Goal: Information Seeking & Learning: Find contact information

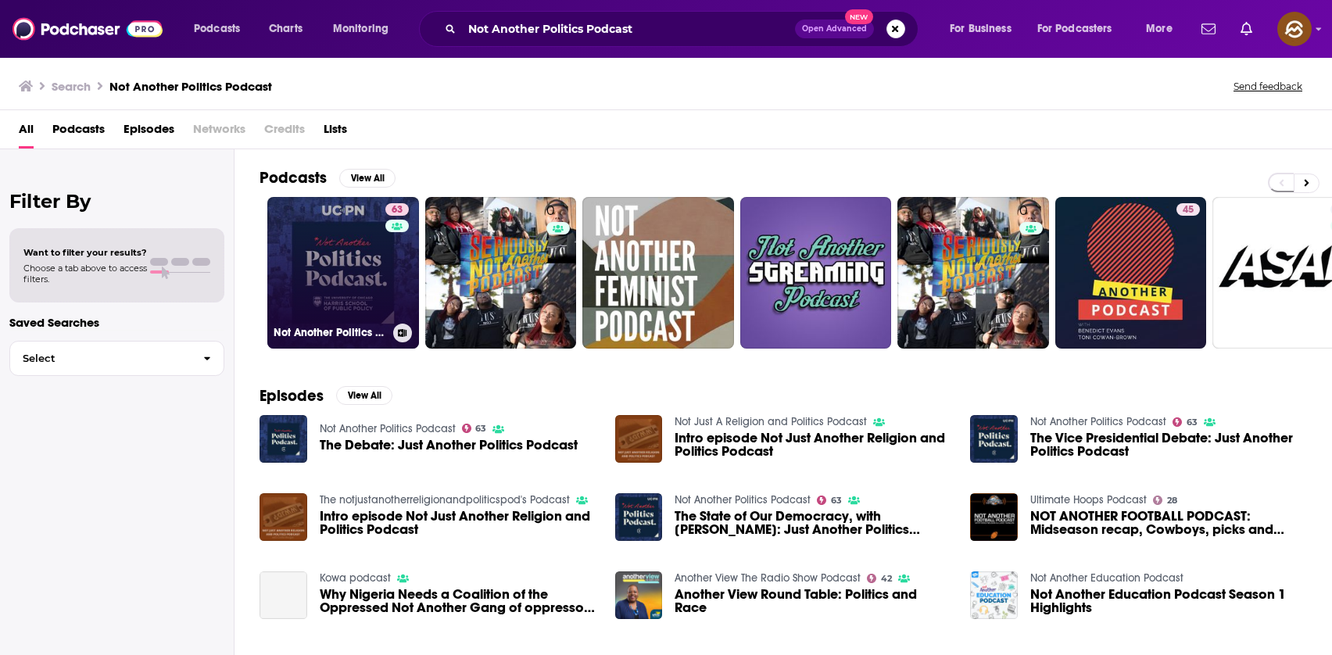
click at [329, 295] on link "63 Not Another Politics Podcast" at bounding box center [343, 273] width 152 height 152
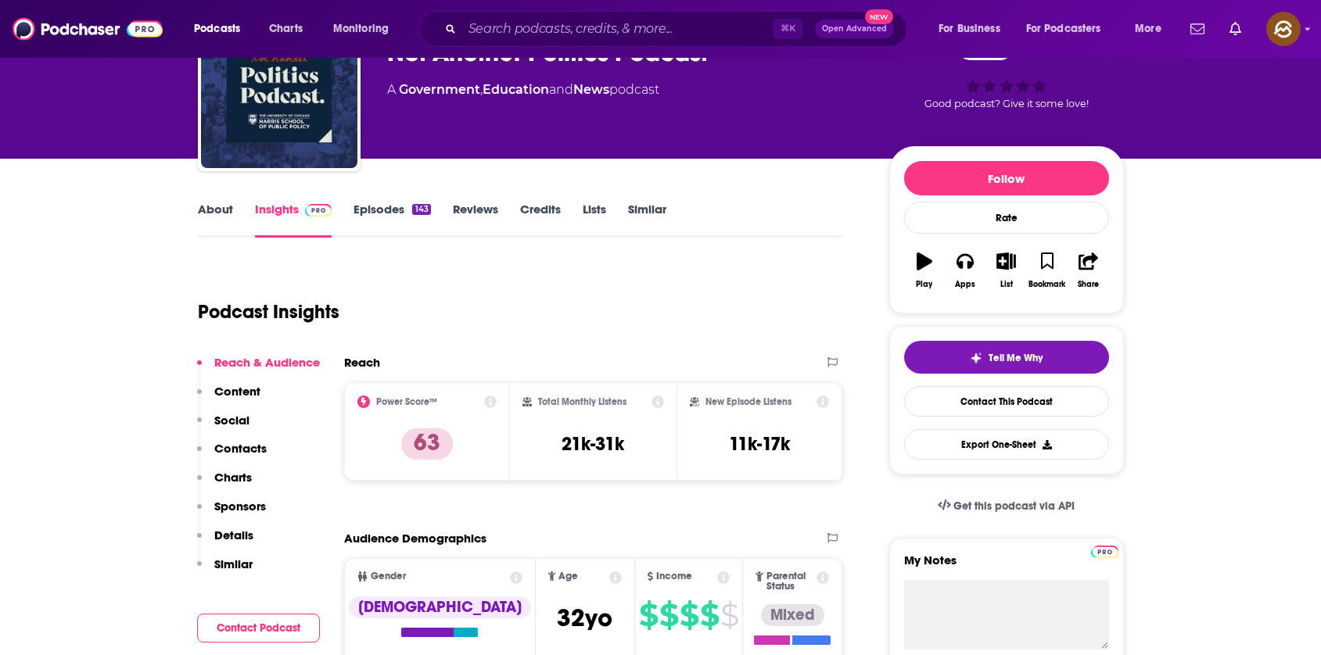
click at [240, 536] on p "Details" at bounding box center [233, 535] width 39 height 15
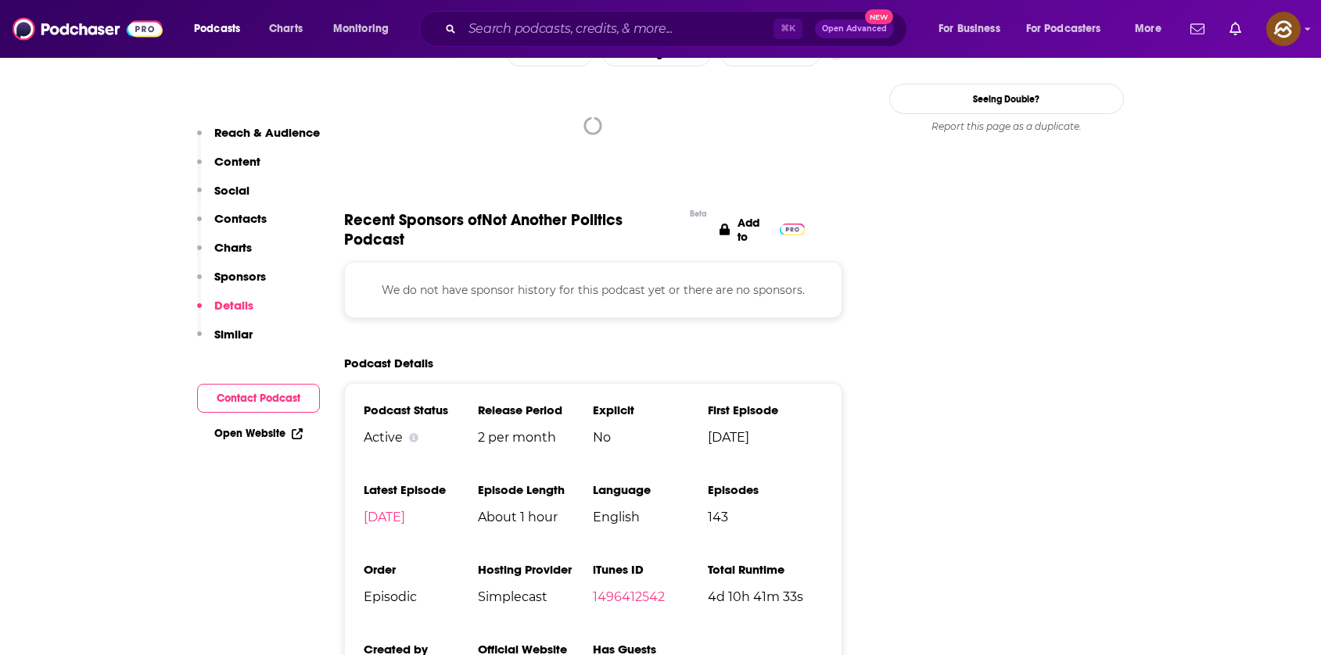
scroll to position [1789, 0]
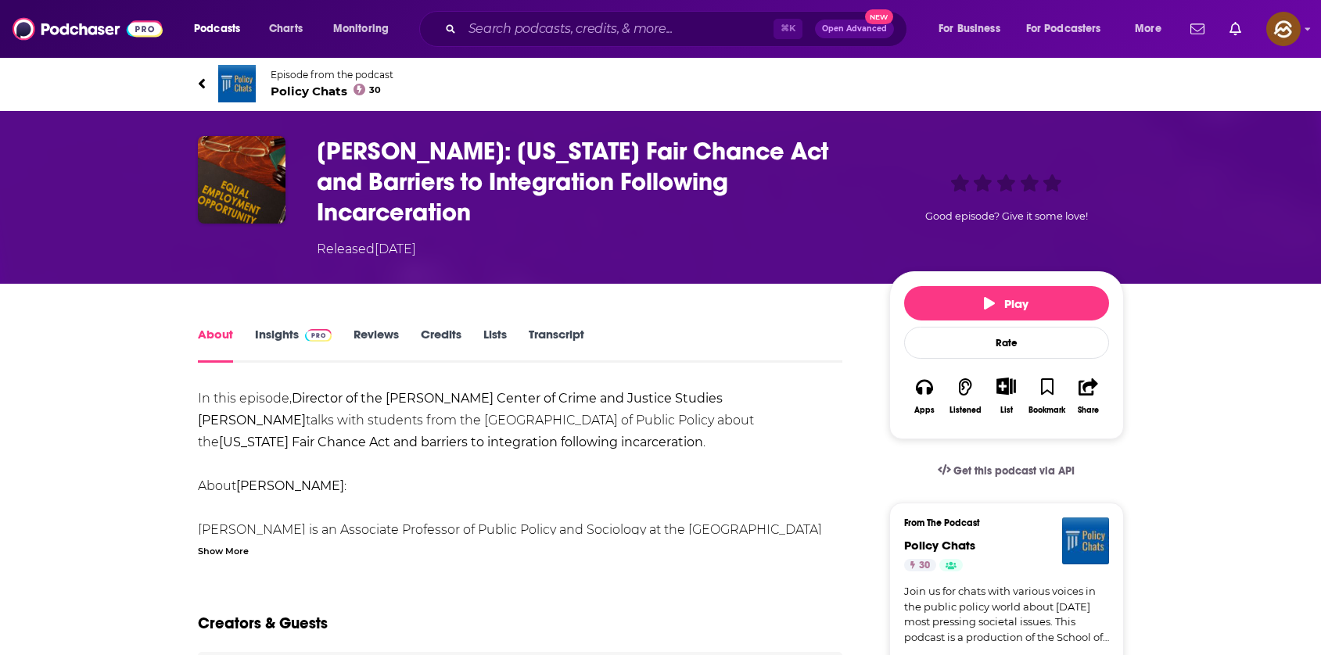
click at [478, 140] on h1 "Dr. Sharon Oselin: California Fair Chance Act and Barriers to Integration Follo…" at bounding box center [590, 181] width 547 height 91
drag, startPoint x: 478, startPoint y: 140, endPoint x: 327, endPoint y: 151, distance: 151.3
copy h1 "Dr. Sharon Oselin"
click at [327, 151] on h1 "Dr. Sharon Oselin: California Fair Chance Act and Barriers to Integration Follo…" at bounding box center [590, 181] width 547 height 91
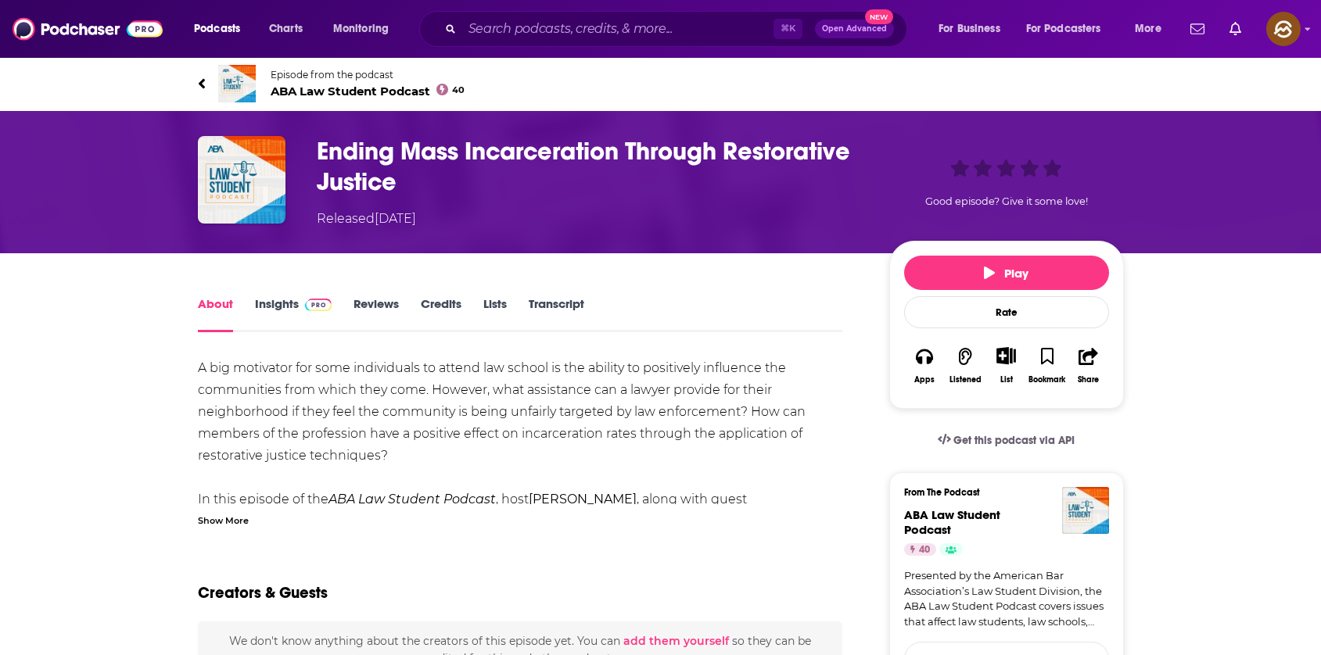
click at [239, 518] on div "Show More" at bounding box center [223, 519] width 51 height 15
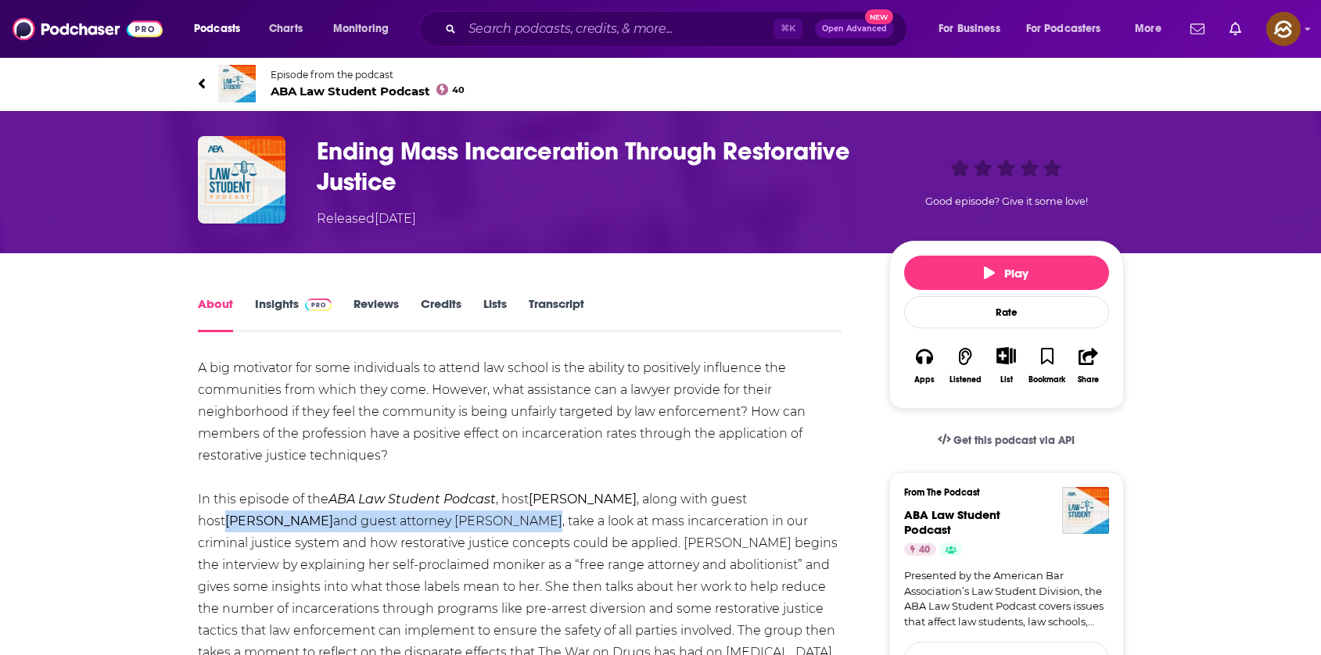
drag, startPoint x: 769, startPoint y: 500, endPoint x: 438, endPoint y: 523, distance: 331.6
copy div "Andrew Scott and guest attorney Sarah Walton"
click at [438, 523] on div "A big motivator for some individuals to attend law school is the ability to pos…" at bounding box center [520, 554] width 645 height 394
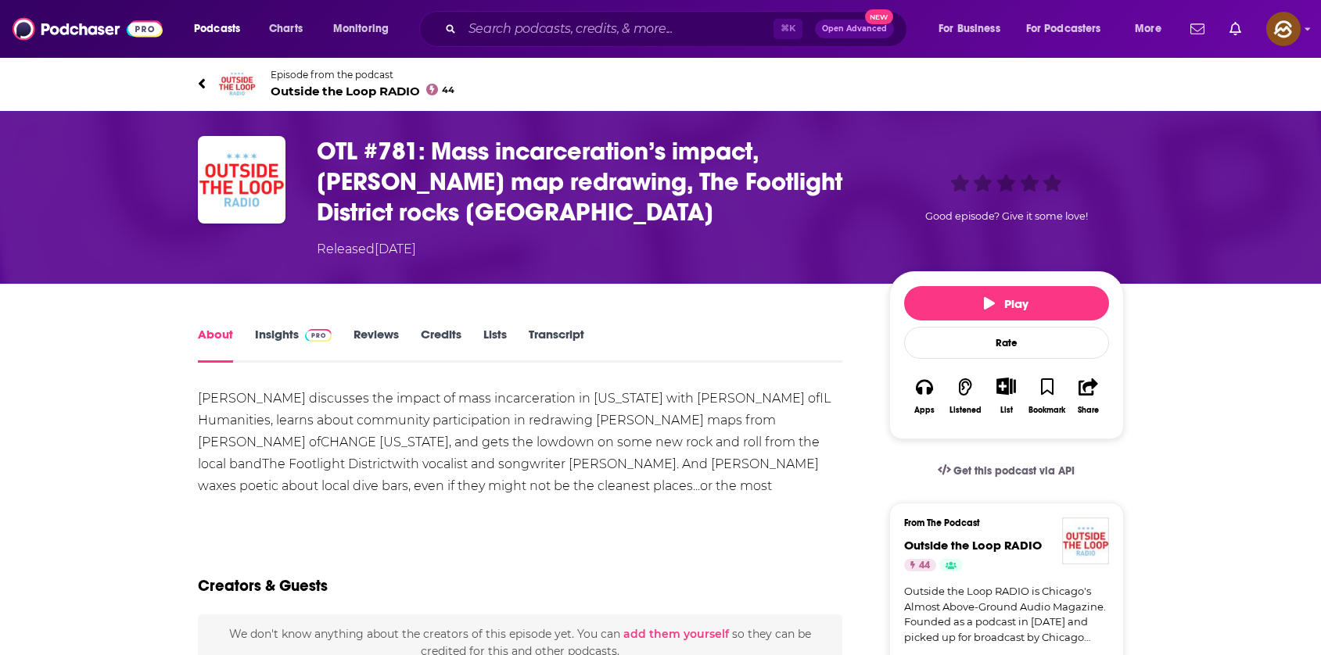
click at [344, 77] on span "Episode from the podcast" at bounding box center [363, 75] width 185 height 12
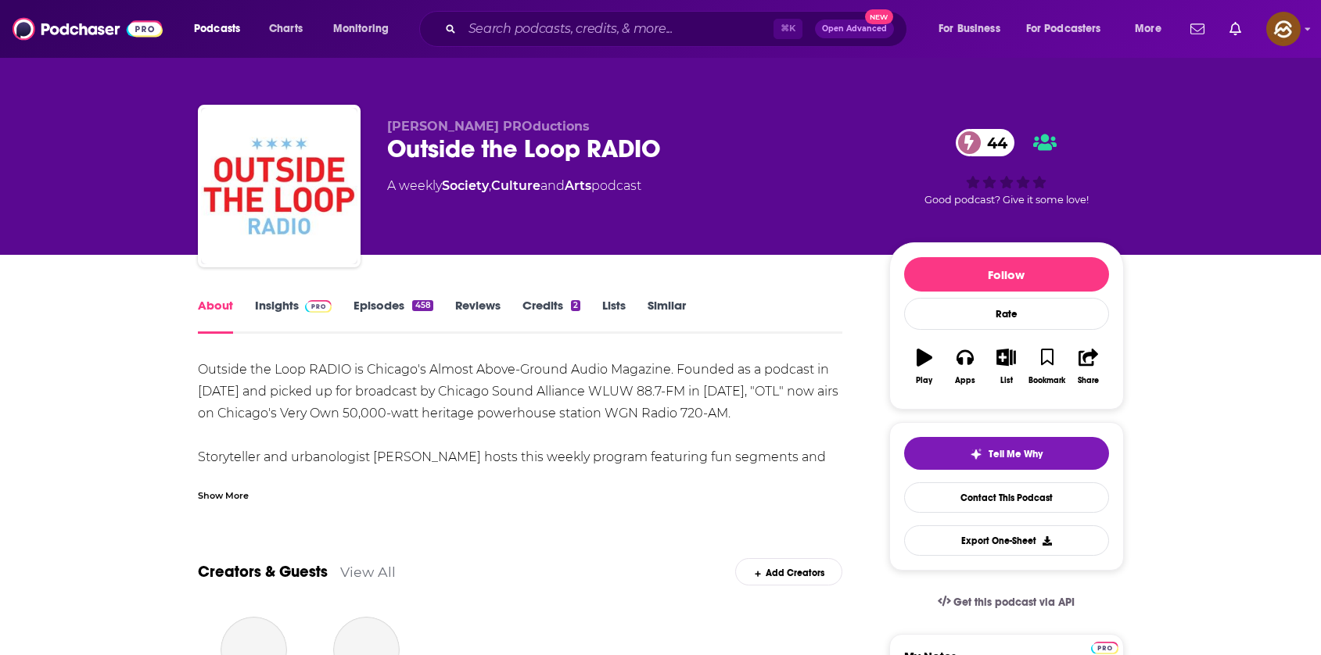
click at [291, 317] on link "Insights" at bounding box center [293, 316] width 77 height 36
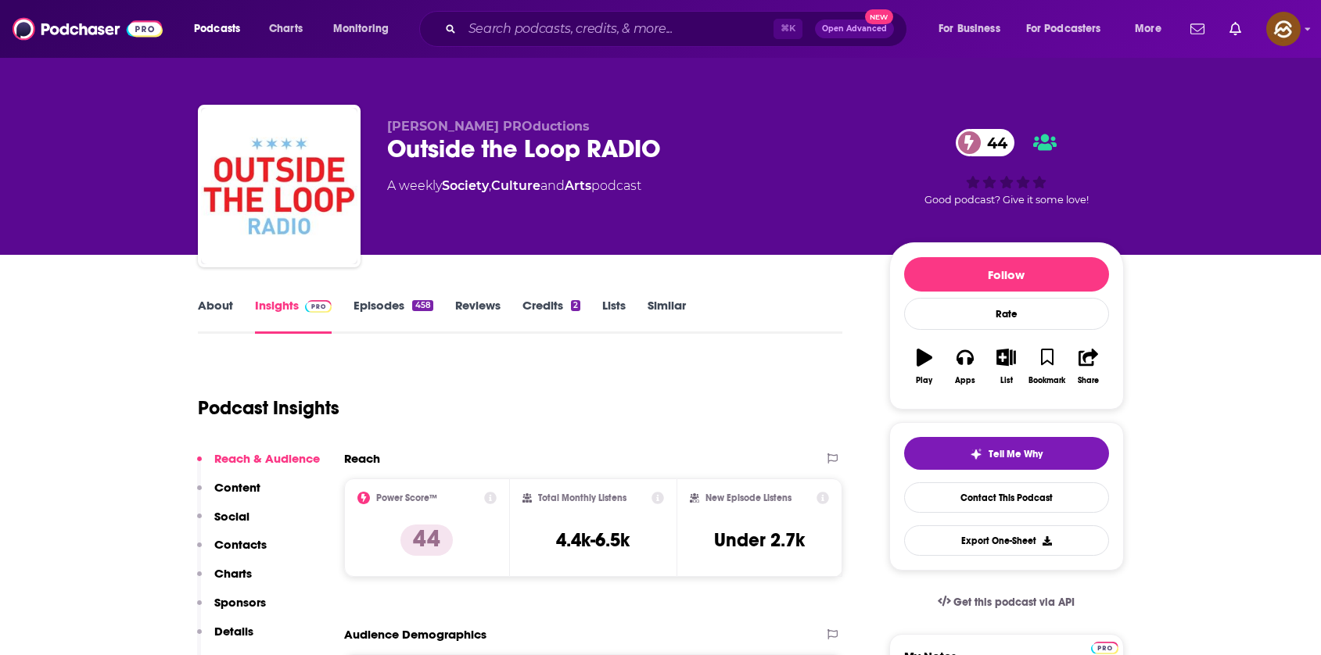
click at [236, 548] on p "Contacts" at bounding box center [240, 544] width 52 height 15
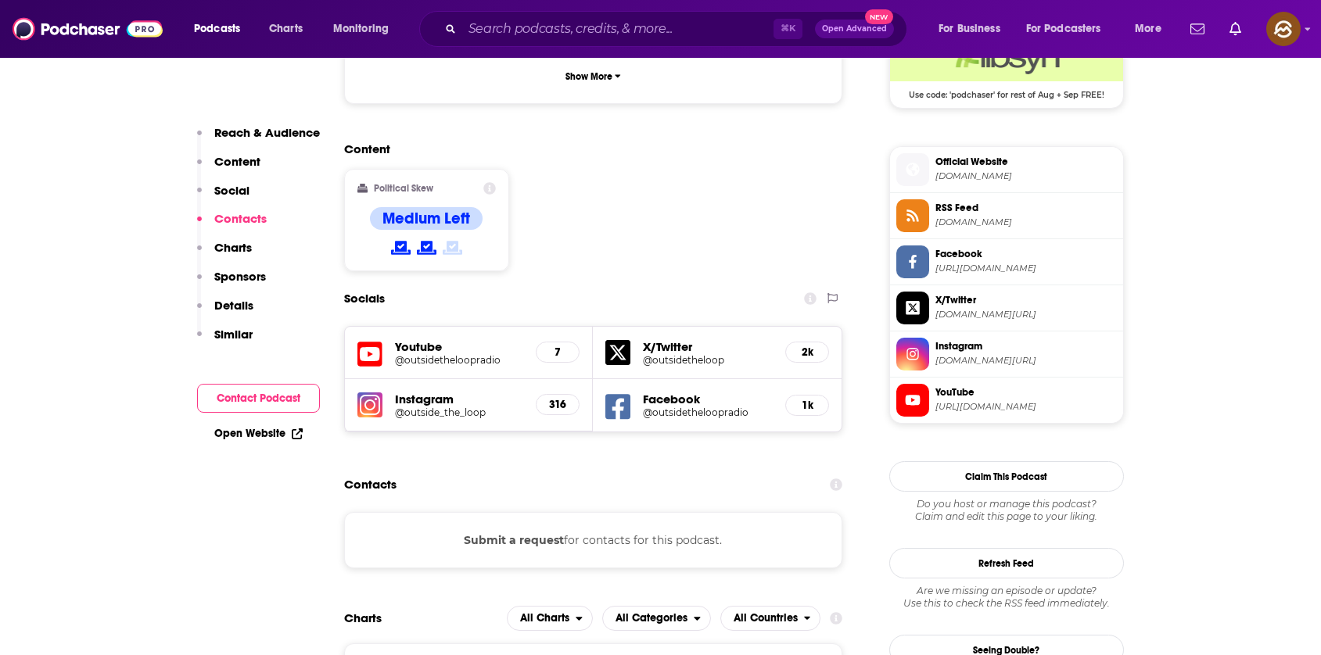
scroll to position [1341, 0]
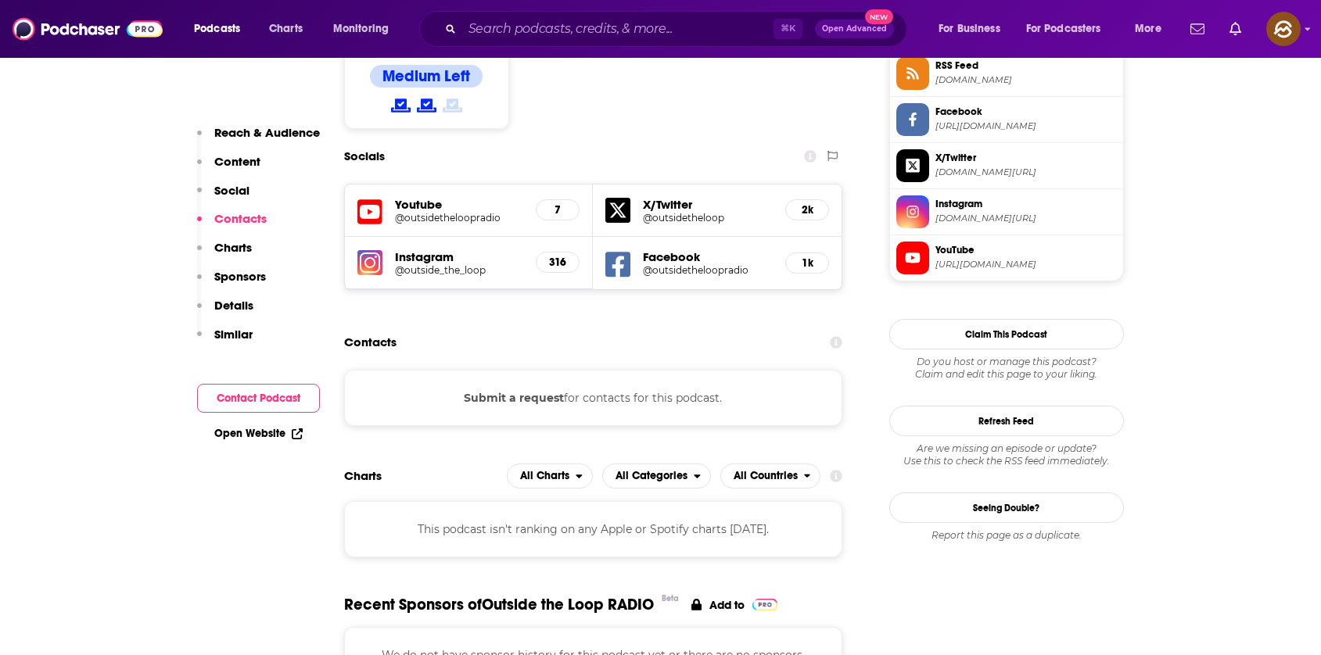
click at [362, 198] on icon at bounding box center [369, 212] width 25 height 29
click at [614, 252] on icon at bounding box center [617, 264] width 25 height 25
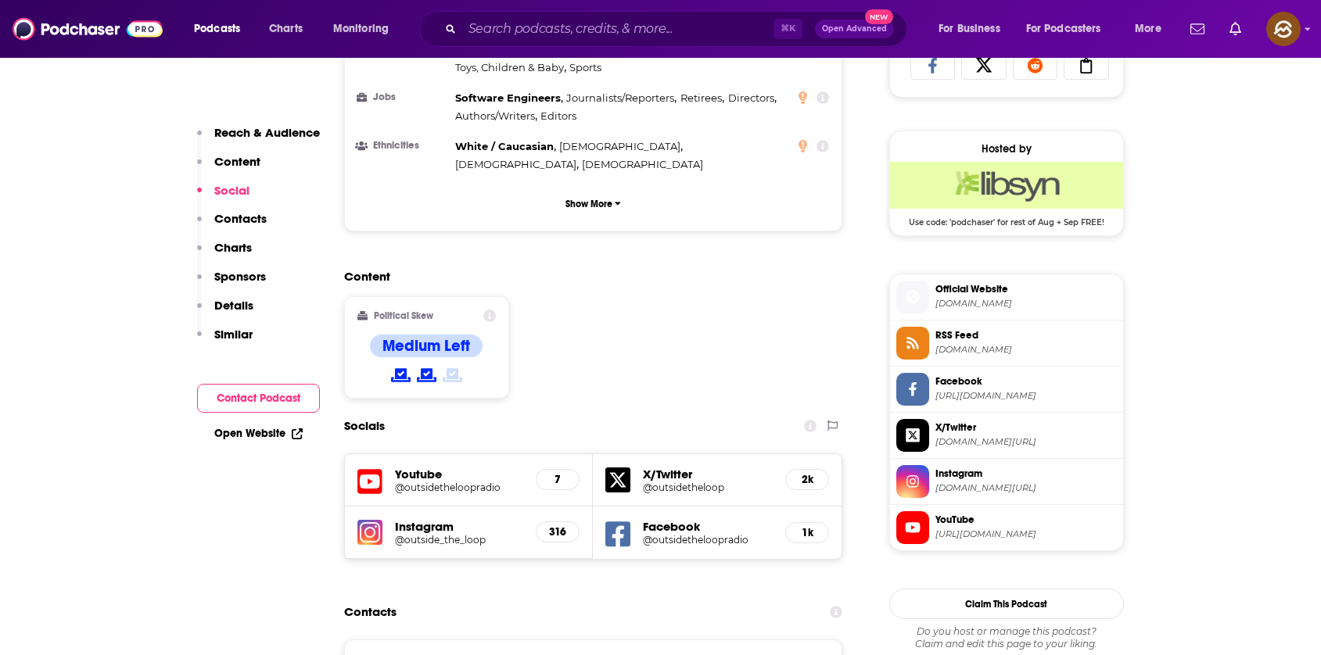
scroll to position [1049, 0]
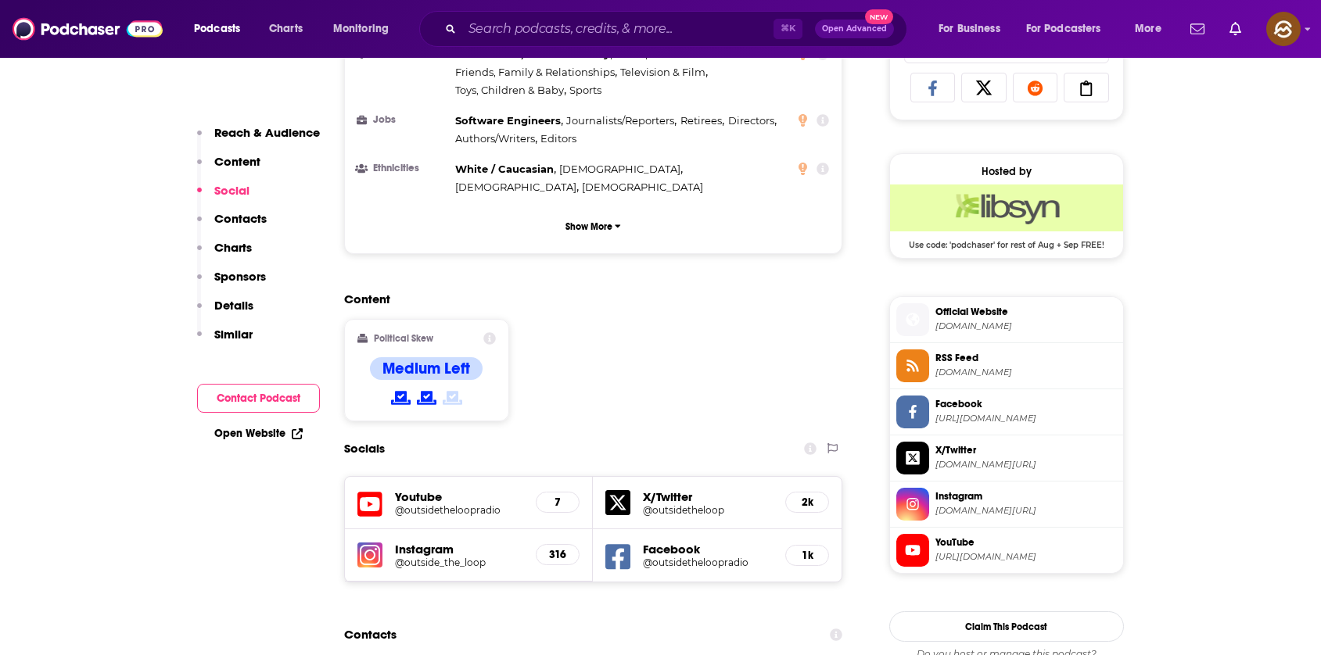
click at [922, 314] on span at bounding box center [912, 319] width 33 height 16
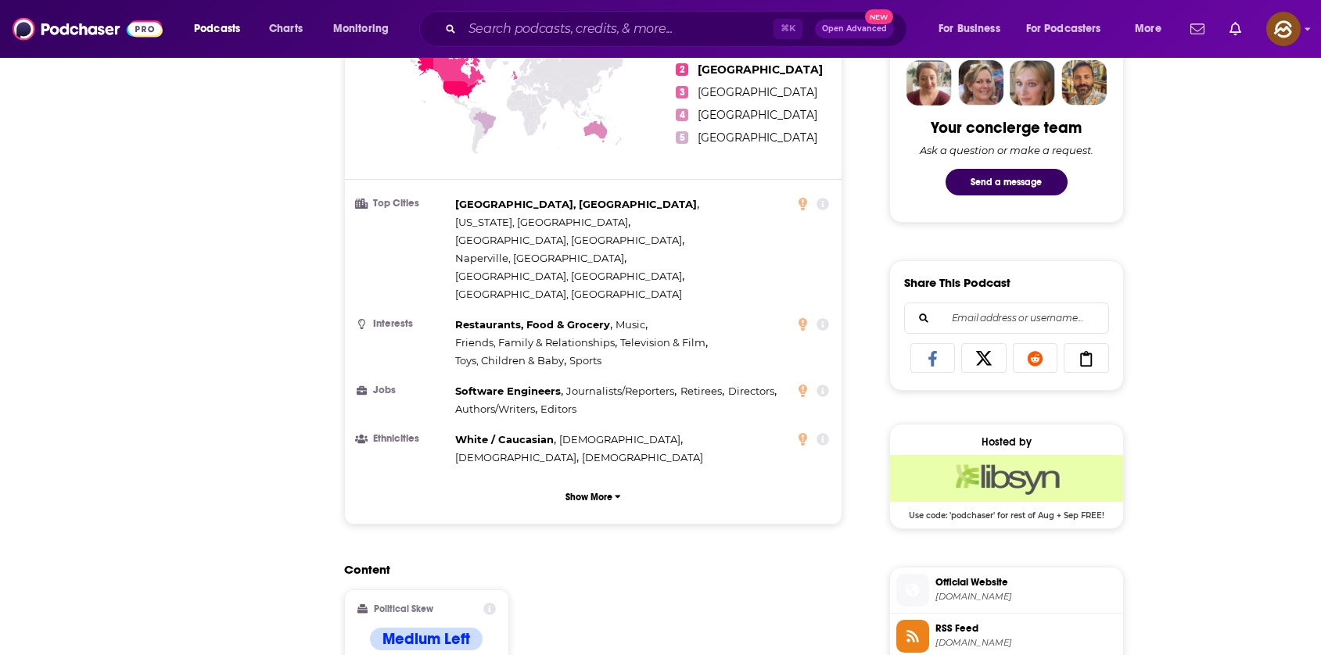
scroll to position [64, 0]
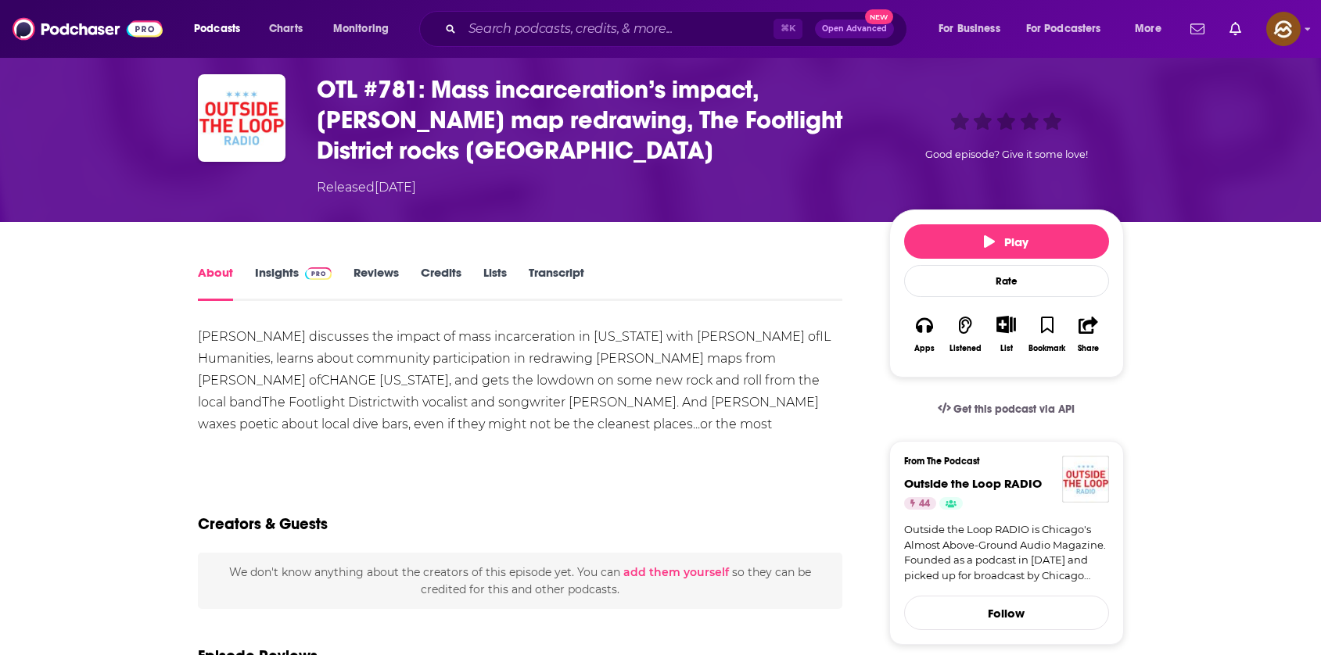
scroll to position [60, 0]
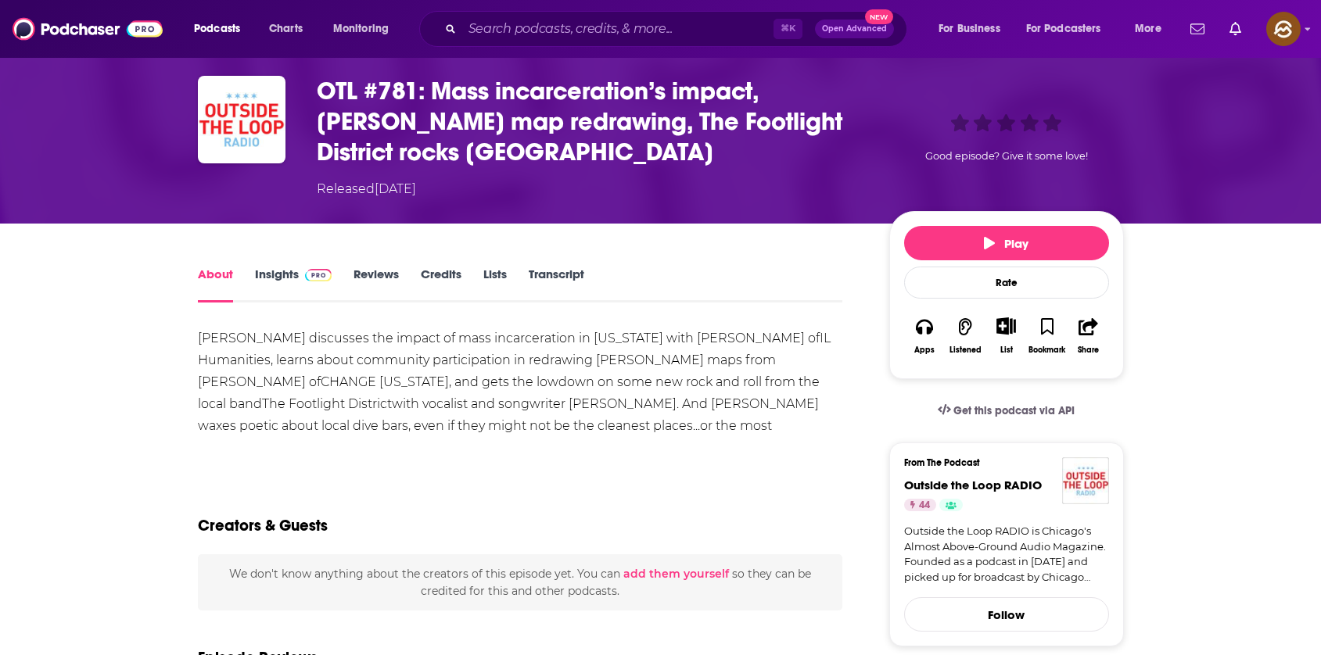
click at [665, 341] on div "[PERSON_NAME] discusses the impact of mass incarceration in [US_STATE] with [PE…" at bounding box center [520, 393] width 645 height 131
drag, startPoint x: 665, startPoint y: 341, endPoint x: 714, endPoint y: 340, distance: 49.3
copy div "[PERSON_NAME]"
click at [714, 340] on div "[PERSON_NAME] discusses the impact of mass incarceration in [US_STATE] with [PE…" at bounding box center [520, 393] width 645 height 131
click at [930, 330] on icon "button" at bounding box center [924, 327] width 17 height 16
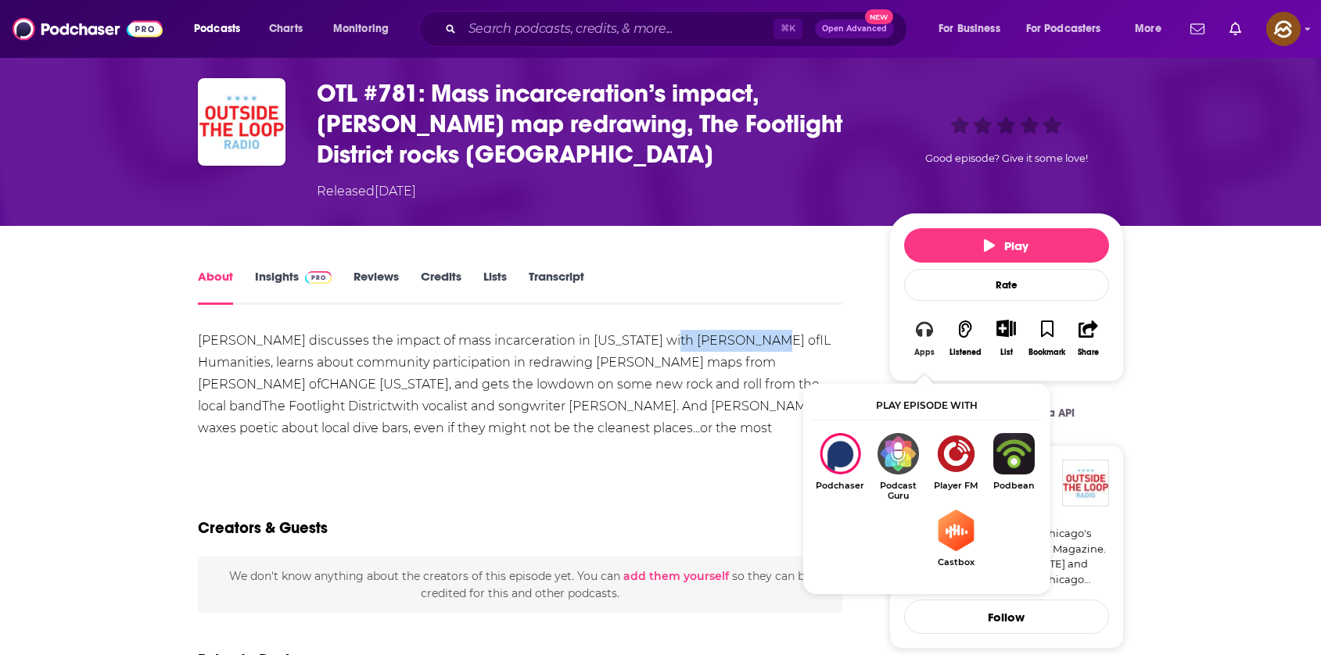
scroll to position [57, 0]
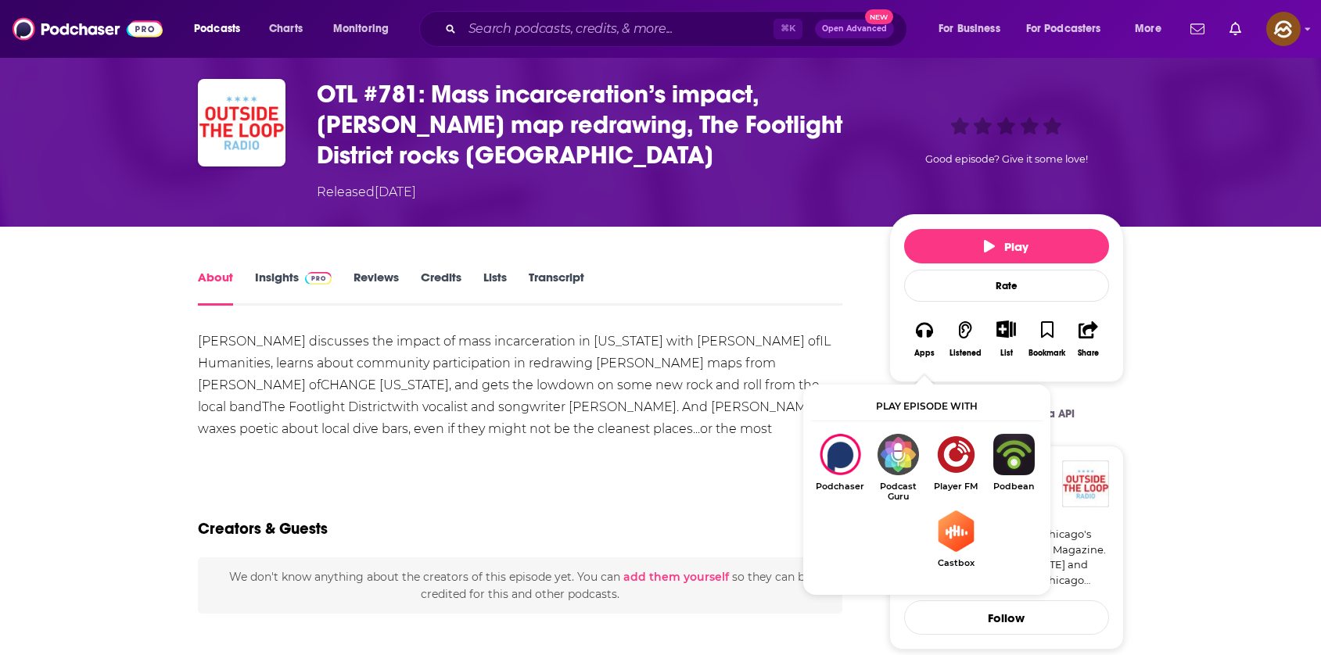
click at [428, 385] on div "[PERSON_NAME] discusses the impact of mass incarceration in [US_STATE] with [PE…" at bounding box center [520, 396] width 645 height 131
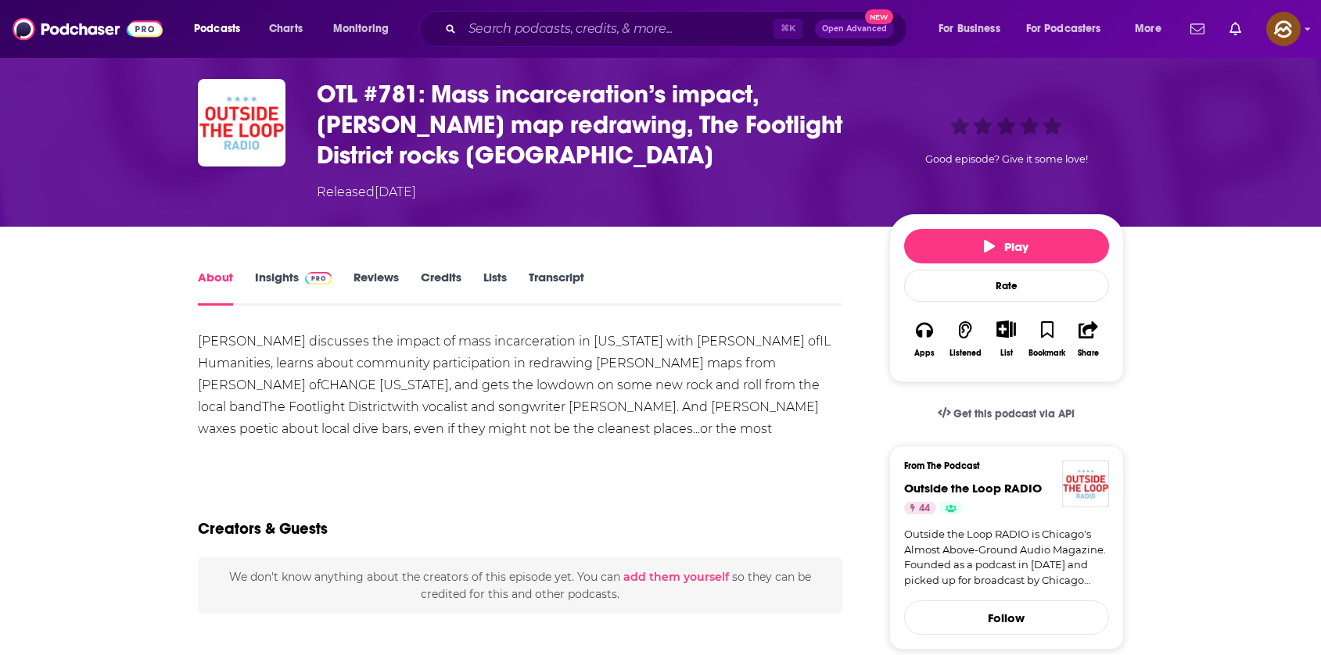
click at [673, 341] on div "[PERSON_NAME] discusses the impact of mass incarceration in [US_STATE] with [PE…" at bounding box center [520, 396] width 645 height 131
drag, startPoint x: 673, startPoint y: 341, endPoint x: 714, endPoint y: 341, distance: 40.7
copy div "[PERSON_NAME]"
click at [714, 341] on div "[PERSON_NAME] discusses the impact of mass incarceration in [US_STATE] with [PE…" at bounding box center [520, 396] width 645 height 131
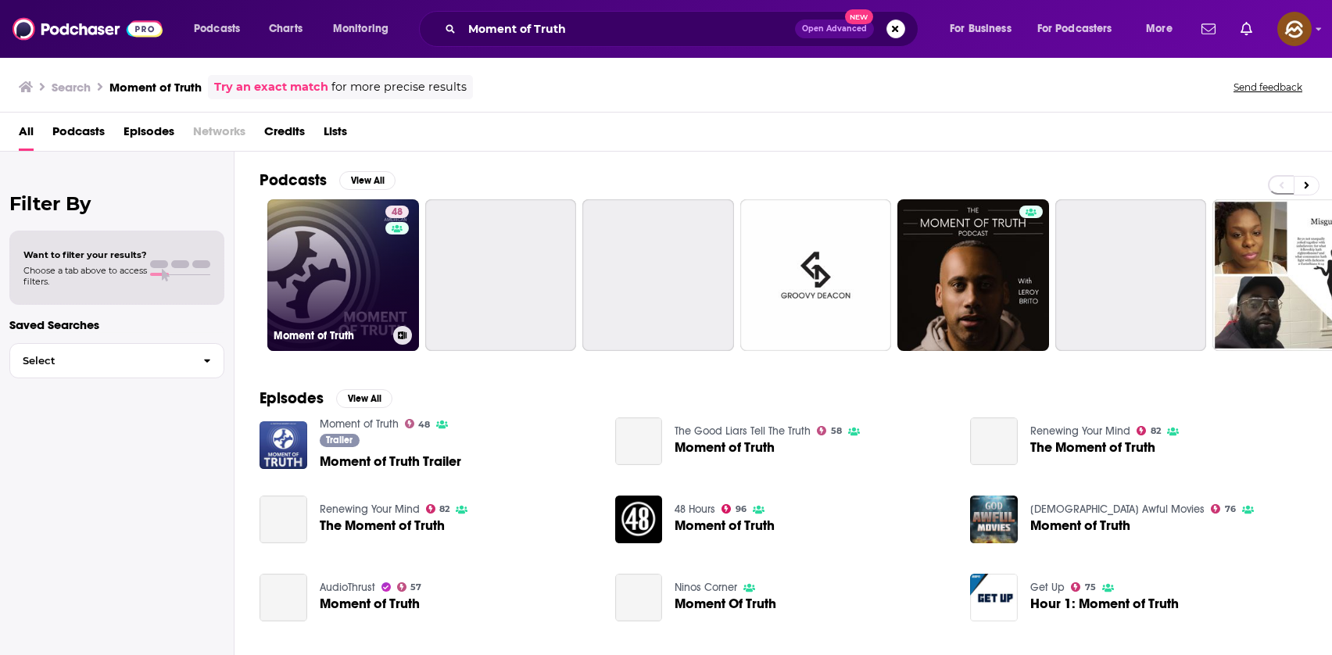
click at [317, 255] on link "48 Moment of Truth" at bounding box center [343, 275] width 152 height 152
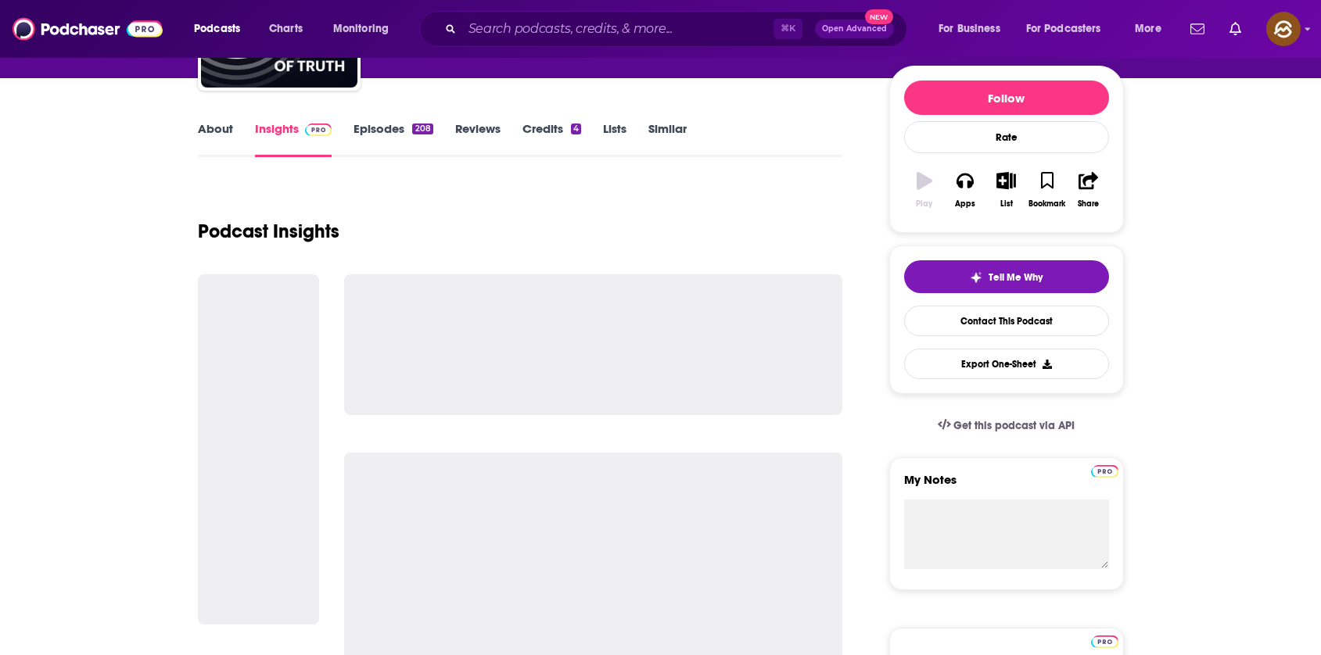
scroll to position [189, 0]
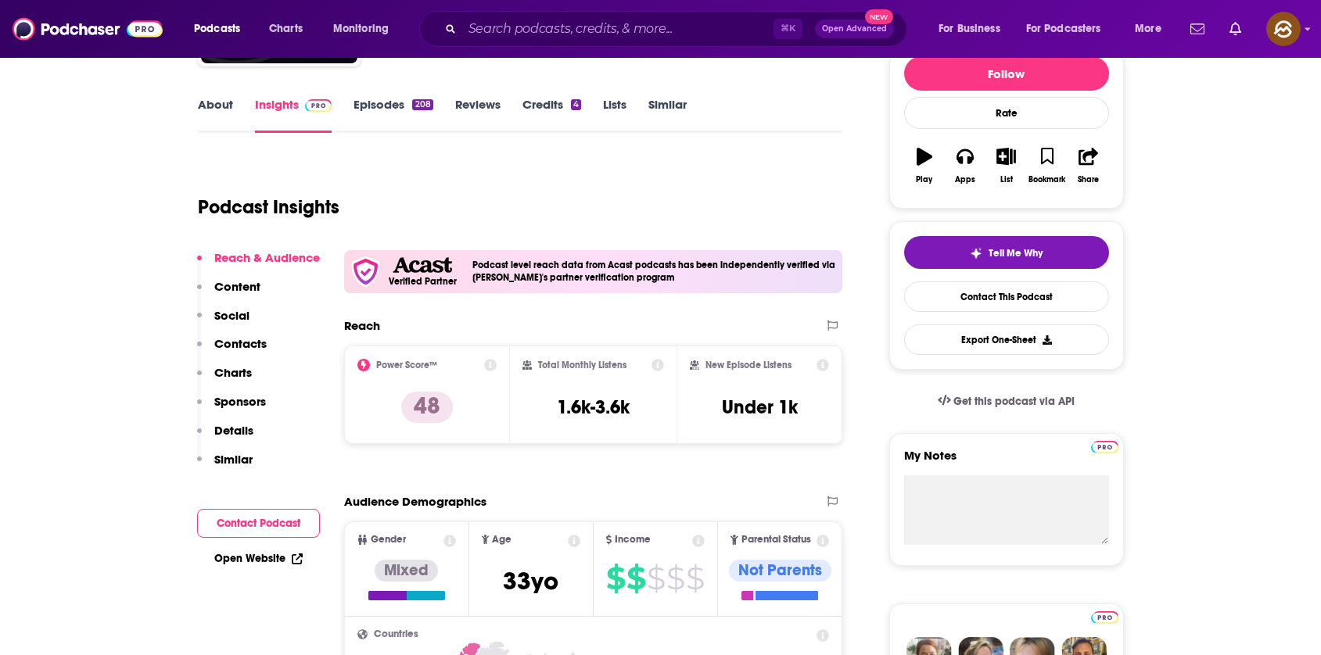
scroll to position [474, 0]
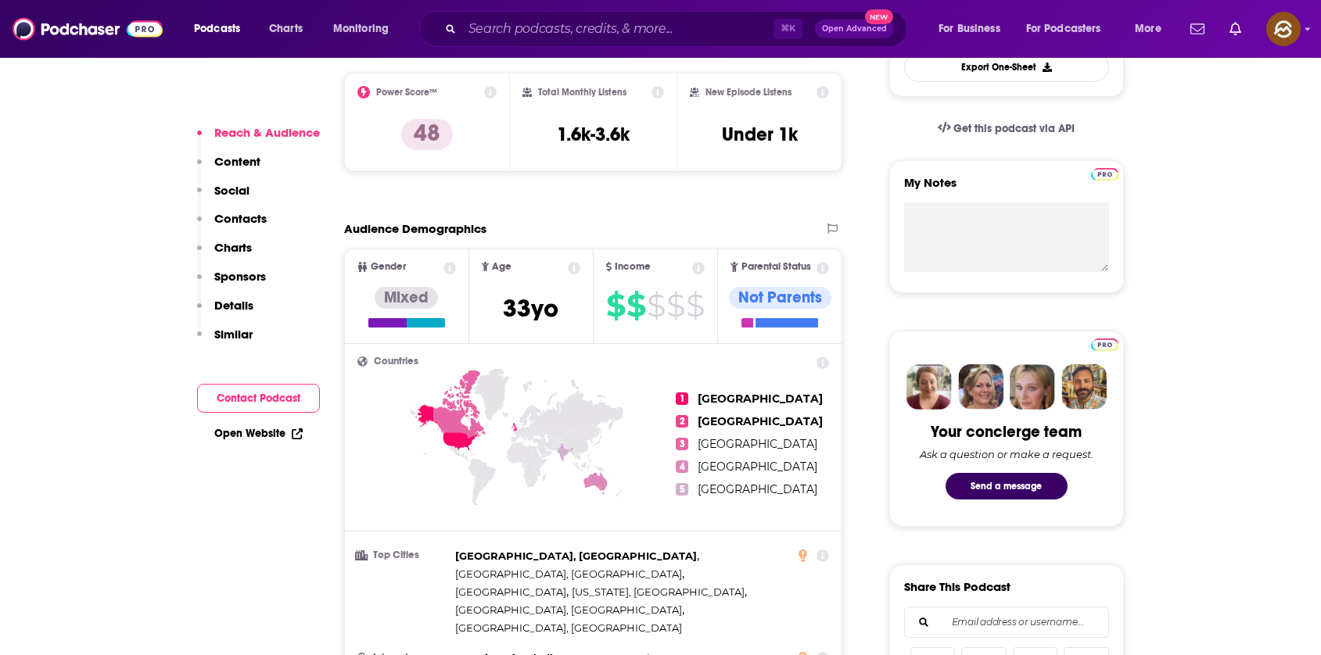
click at [253, 228] on button "Contacts" at bounding box center [232, 225] width 70 height 29
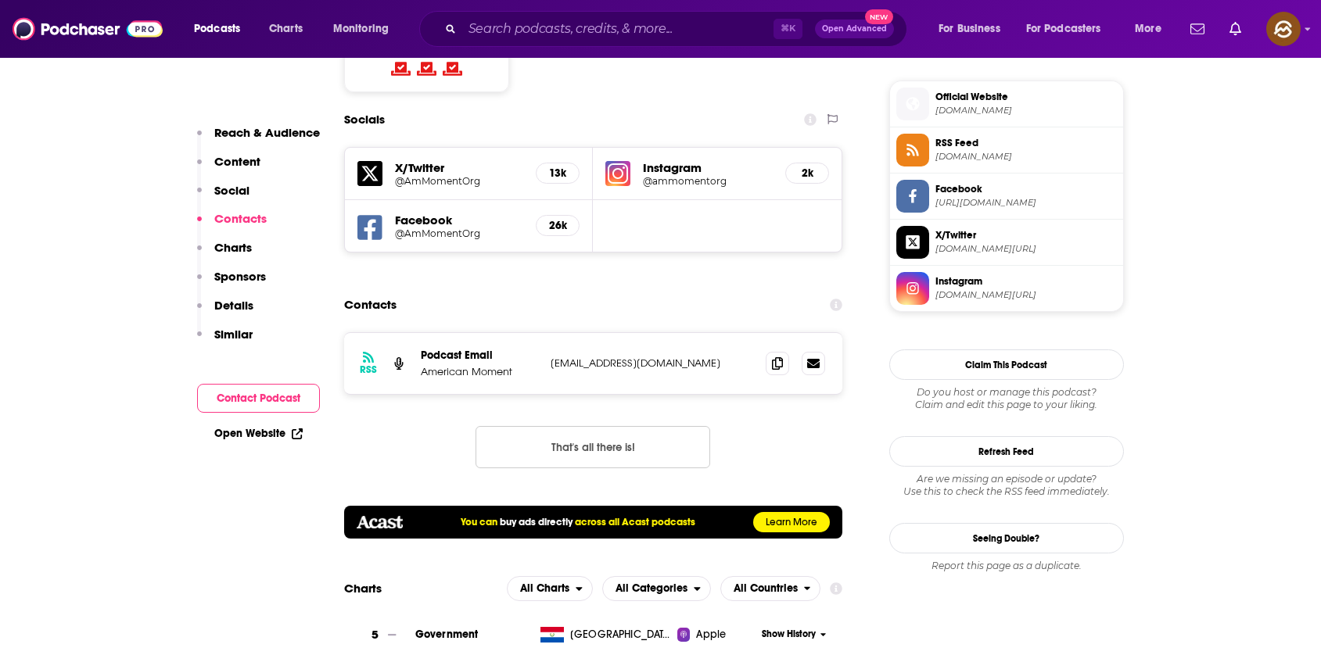
scroll to position [1390, 0]
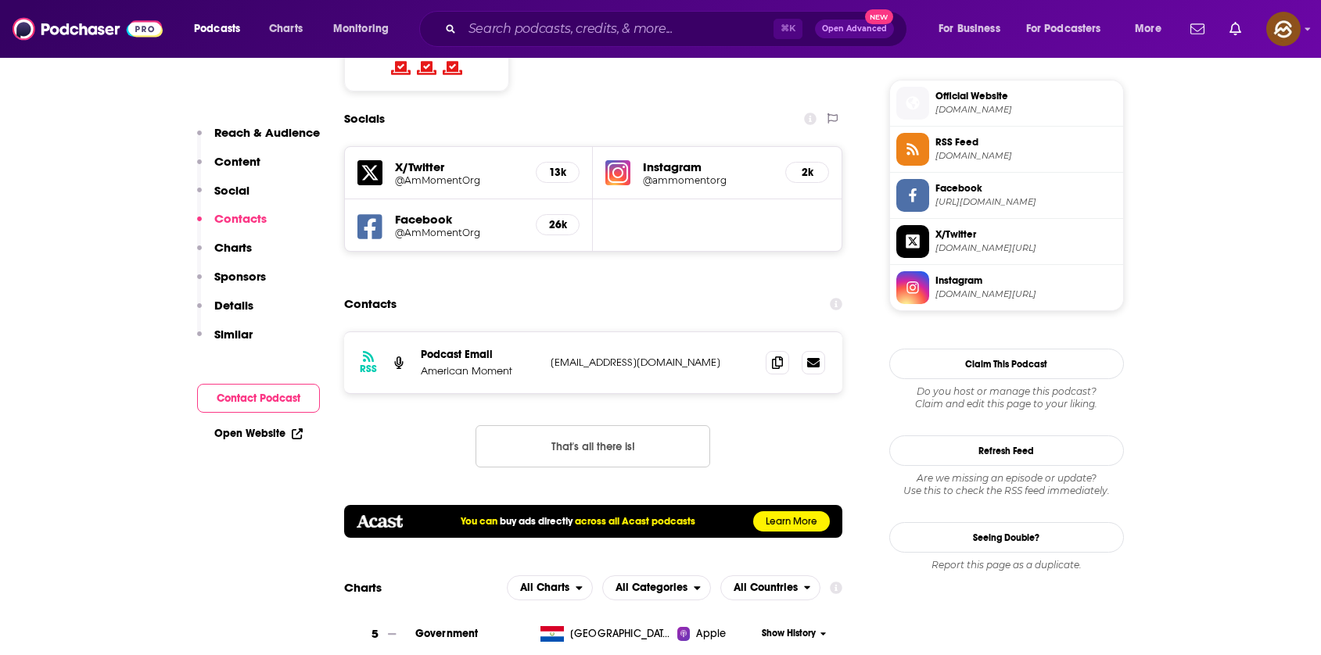
click at [357, 214] on icon at bounding box center [369, 226] width 25 height 25
